Goal: Transaction & Acquisition: Subscribe to service/newsletter

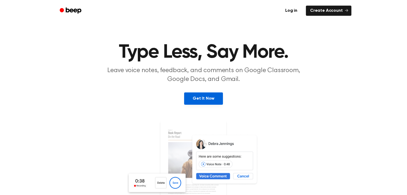
click at [203, 97] on link "Get It Now" at bounding box center [203, 99] width 39 height 12
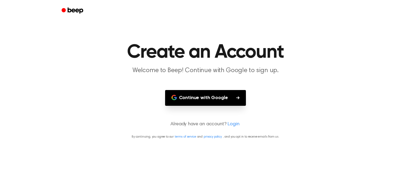
click at [203, 97] on button "Continue with Google" at bounding box center [205, 98] width 81 height 16
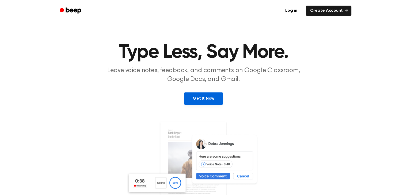
click at [208, 101] on link "Get It Now" at bounding box center [203, 99] width 39 height 12
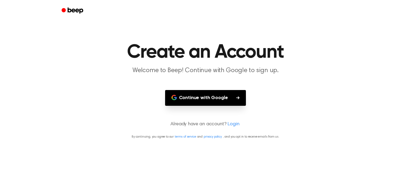
click at [208, 101] on button "Continue with Google" at bounding box center [205, 98] width 81 height 16
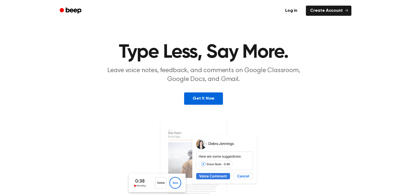
click at [197, 100] on link "Get It Now" at bounding box center [203, 99] width 39 height 12
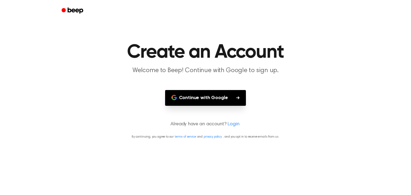
click at [197, 100] on button "Continue with Google" at bounding box center [205, 98] width 81 height 16
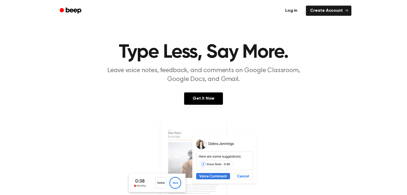
click at [289, 9] on link "Log in" at bounding box center [291, 11] width 23 height 12
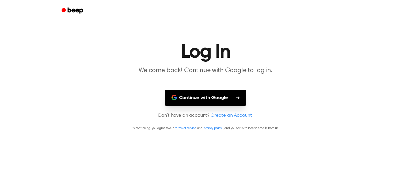
click at [203, 97] on button "Continue with Google" at bounding box center [205, 98] width 81 height 16
click at [224, 117] on link "Create an Account" at bounding box center [231, 115] width 41 height 7
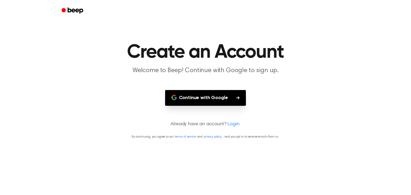
click at [235, 105] on button "Continue with Google" at bounding box center [205, 98] width 81 height 16
click at [308, 42] on main "Create an Account Welcome to Beep! Continue with Google to sign up. Continue wi…" at bounding box center [205, 97] width 411 height 195
click at [214, 102] on button "Continue with Google" at bounding box center [205, 98] width 81 height 16
click at [404, 86] on main "Create an Account Welcome to Beep! Continue with Google to sign up. Continue wi…" at bounding box center [205, 97] width 411 height 195
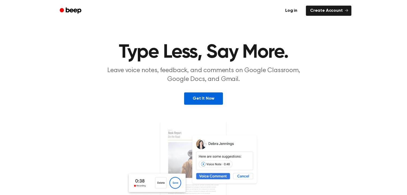
click at [201, 102] on link "Get It Now" at bounding box center [203, 99] width 39 height 12
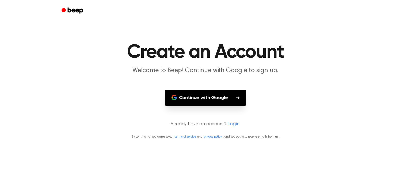
click at [235, 125] on link "Login" at bounding box center [234, 124] width 12 height 7
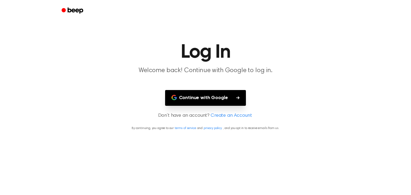
click at [221, 102] on button "Continue with Google" at bounding box center [205, 98] width 81 height 16
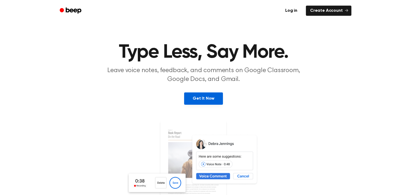
click at [209, 99] on link "Get It Now" at bounding box center [203, 99] width 39 height 12
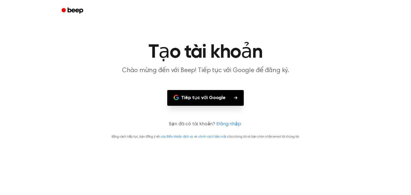
click at [209, 99] on font "Tiếp tục với Google" at bounding box center [203, 98] width 44 height 5
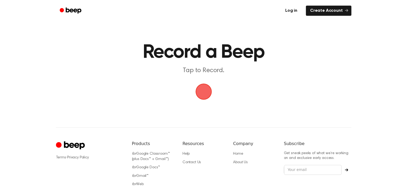
click at [288, 13] on link "Log in" at bounding box center [291, 11] width 23 height 12
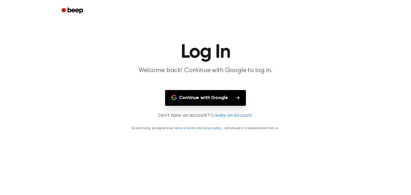
click at [221, 97] on button "Continue with Google" at bounding box center [205, 98] width 81 height 16
